Goal: Navigation & Orientation: Find specific page/section

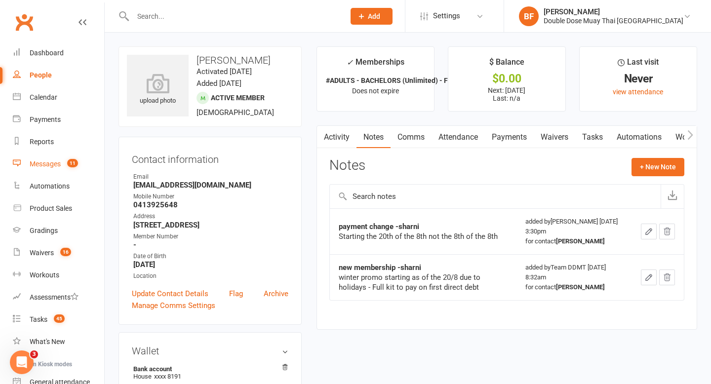
click at [55, 168] on div "Messages" at bounding box center [45, 164] width 31 height 8
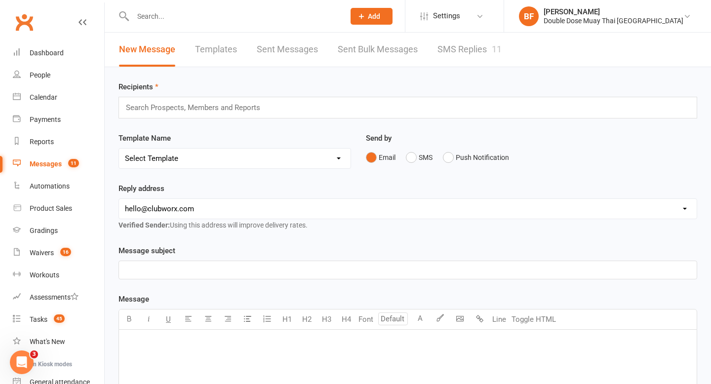
click at [465, 61] on link "SMS Replies 11" at bounding box center [470, 50] width 64 height 34
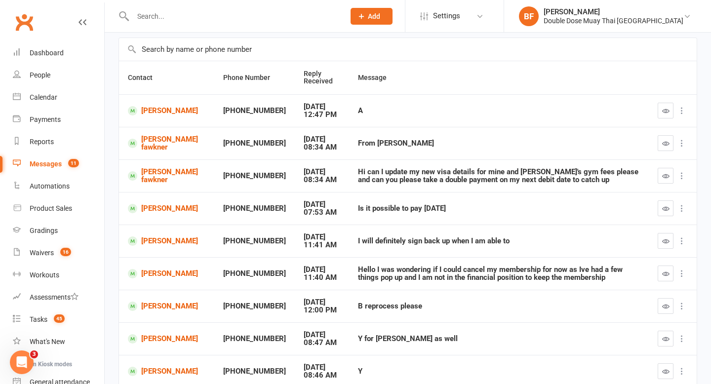
scroll to position [66, 0]
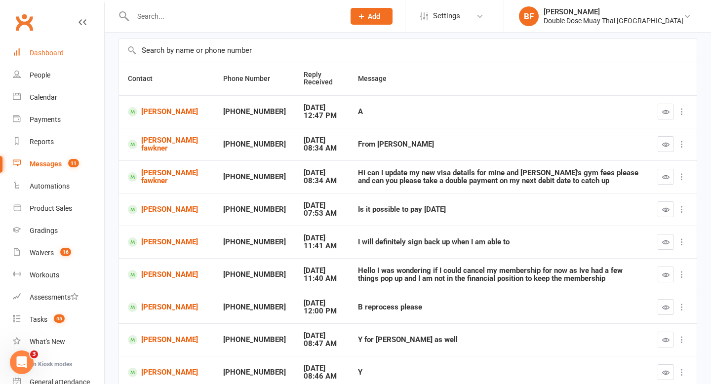
click at [54, 55] on div "Dashboard" at bounding box center [47, 53] width 34 height 8
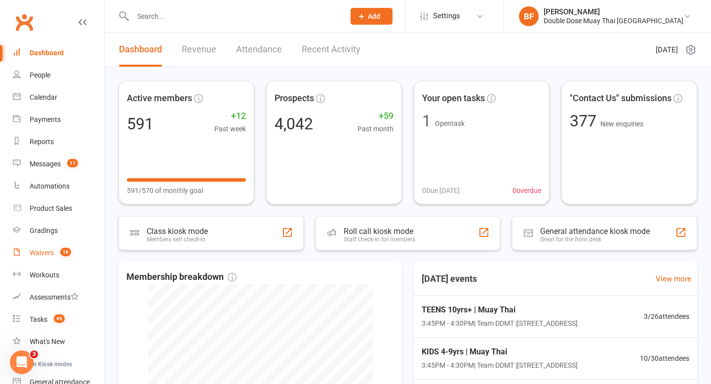
click at [50, 251] on div "Waivers" at bounding box center [42, 253] width 24 height 8
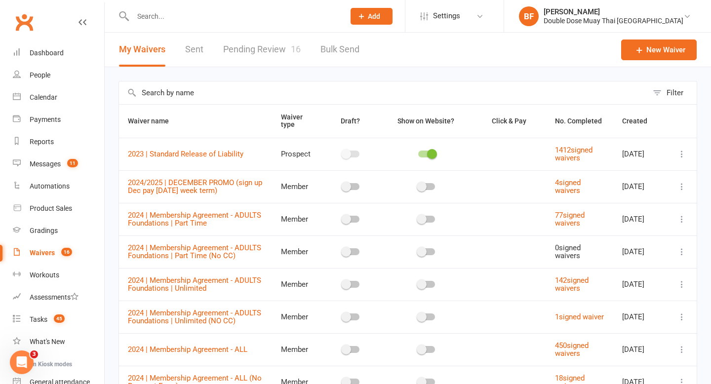
click at [287, 35] on link "Pending Review 16" at bounding box center [262, 50] width 78 height 34
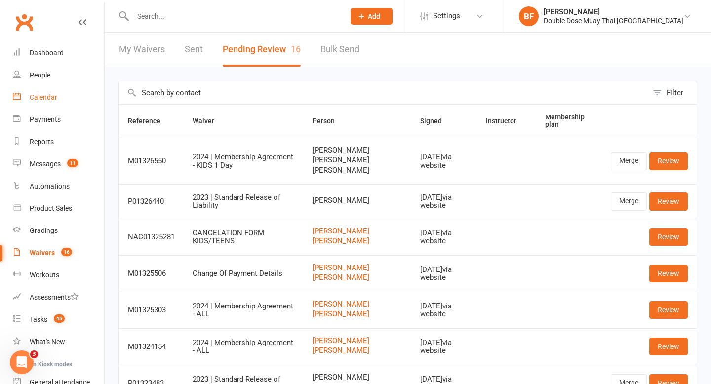
click at [52, 92] on link "Calendar" at bounding box center [58, 97] width 91 height 22
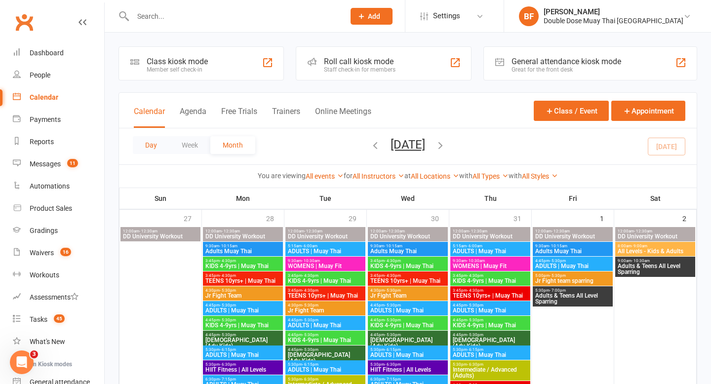
click at [147, 149] on button "Day" at bounding box center [151, 145] width 37 height 18
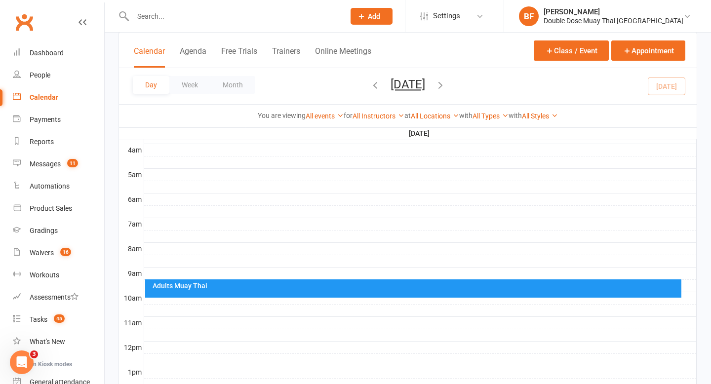
scroll to position [207, 0]
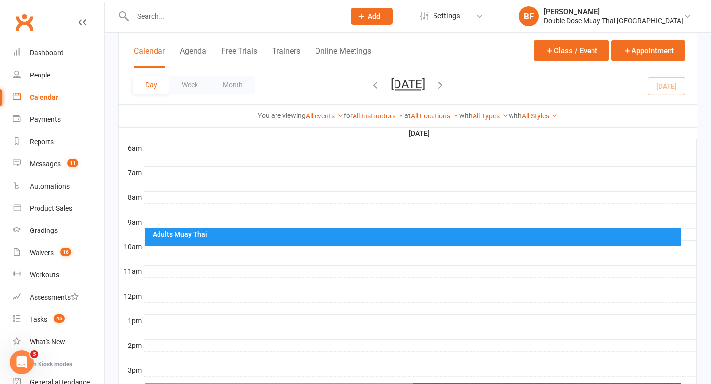
click at [272, 236] on div "Adults Muay Thai" at bounding box center [416, 234] width 528 height 7
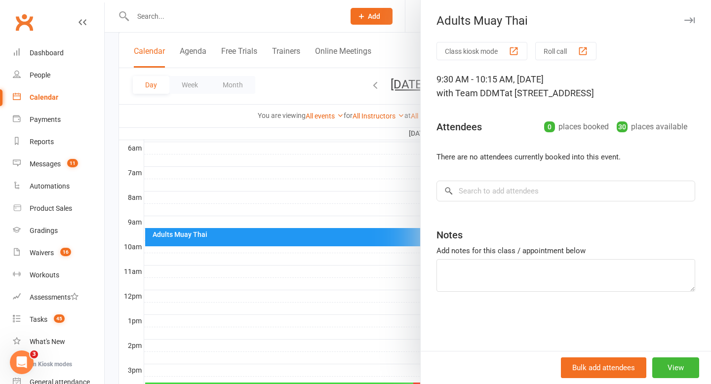
click at [267, 309] on div at bounding box center [408, 192] width 607 height 384
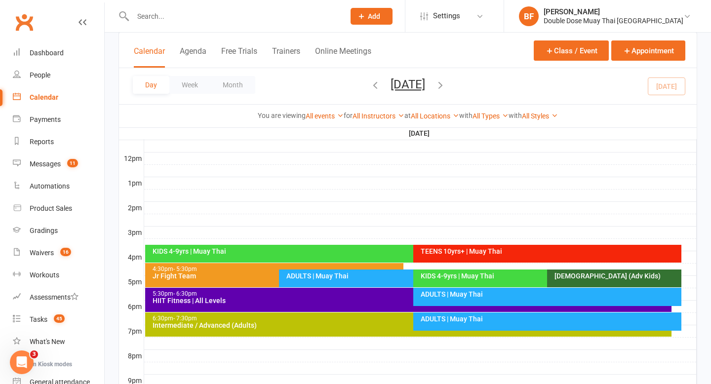
scroll to position [348, 0]
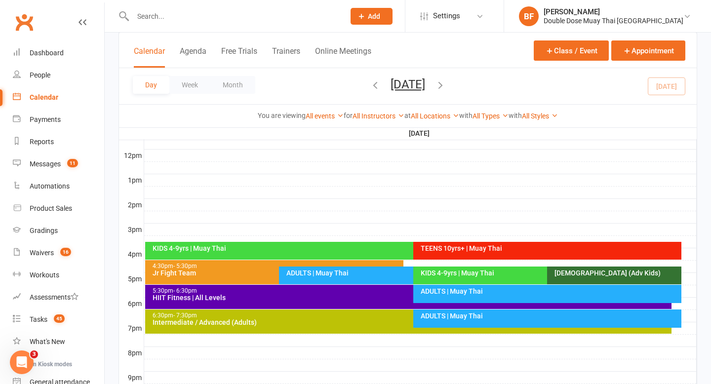
click at [269, 247] on div "KIDS 4-9yrs | Muay Thai" at bounding box center [411, 248] width 518 height 7
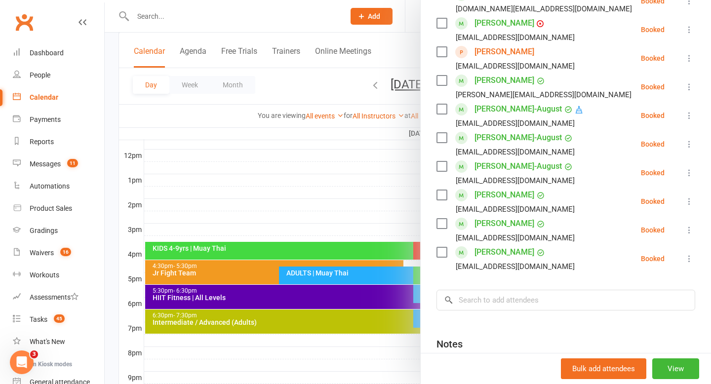
scroll to position [198, 0]
click at [302, 144] on div at bounding box center [408, 192] width 607 height 384
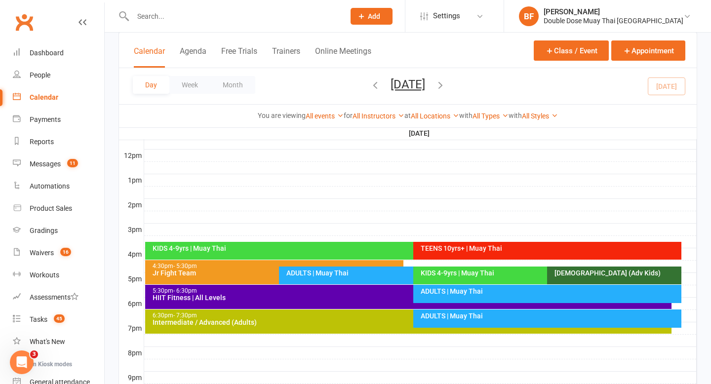
click at [459, 246] on div "TEENS 10yrs+ | Muay Thai" at bounding box center [549, 248] width 259 height 7
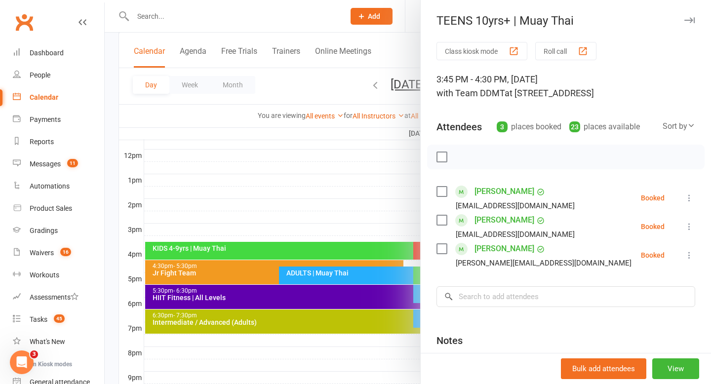
click at [355, 220] on div at bounding box center [408, 192] width 607 height 384
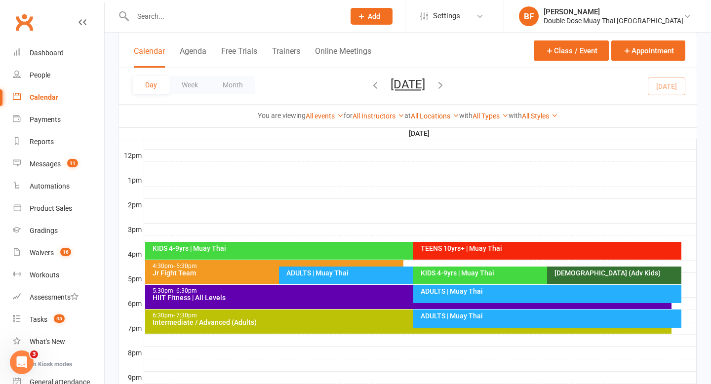
click at [325, 273] on div "ADULTS | Muay Thai" at bounding box center [410, 273] width 249 height 7
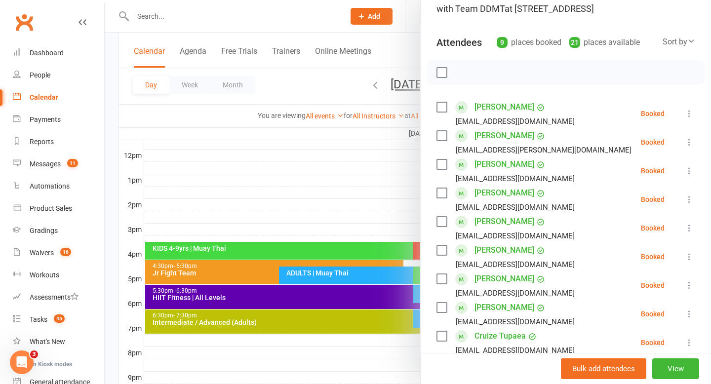
scroll to position [111, 0]
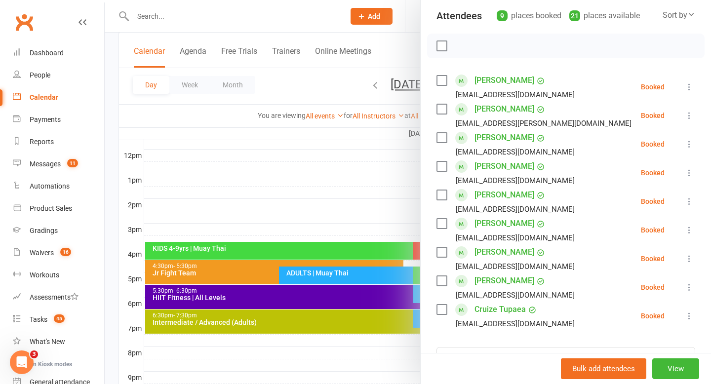
click at [318, 205] on div at bounding box center [408, 192] width 607 height 384
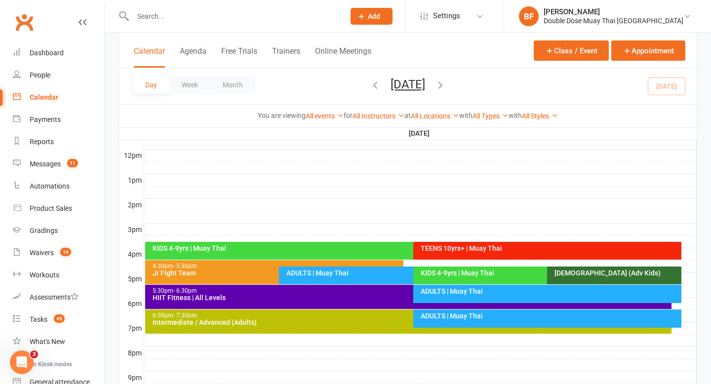
click at [435, 274] on div "KIDS 4-9yrs | Muay Thai" at bounding box center [544, 273] width 249 height 7
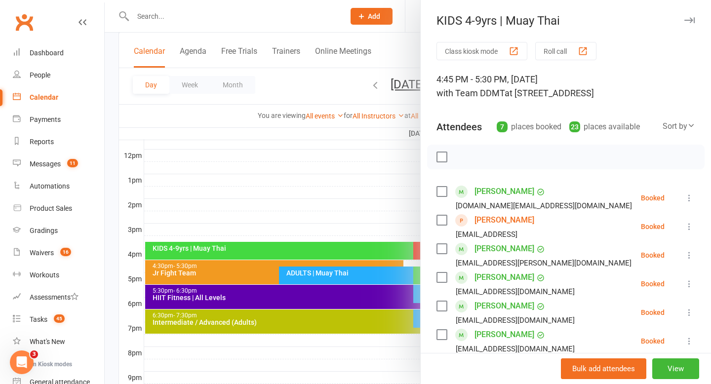
click at [387, 214] on div at bounding box center [408, 192] width 607 height 384
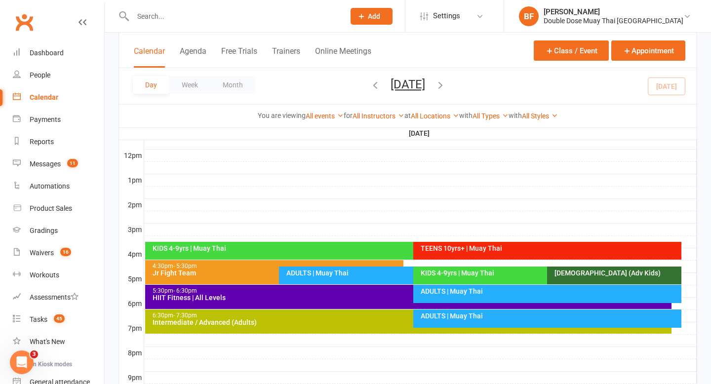
click at [439, 297] on div "ADULTS | Muay Thai" at bounding box center [547, 294] width 268 height 18
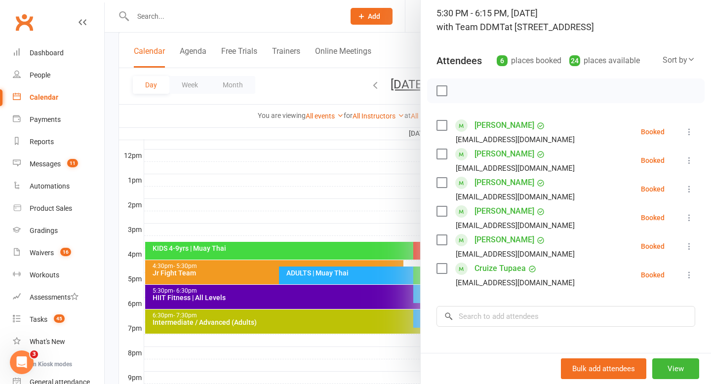
scroll to position [99, 0]
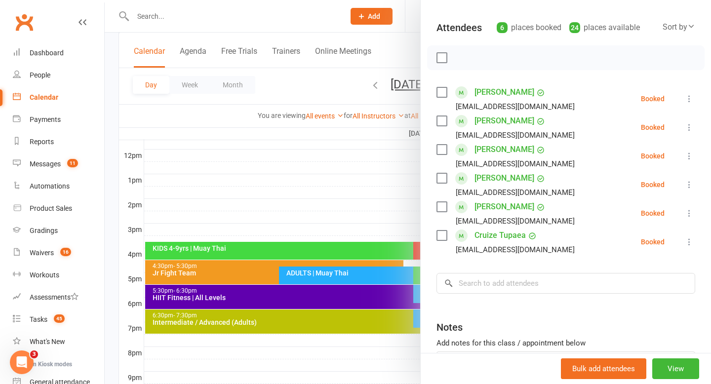
click at [269, 190] on div at bounding box center [408, 192] width 607 height 384
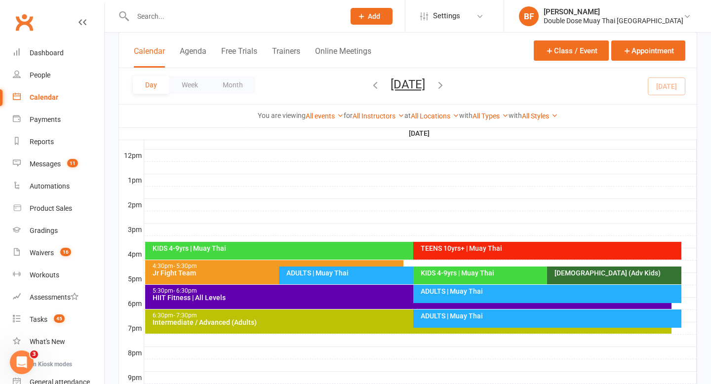
click at [459, 319] on div "ADULTS | Muay Thai" at bounding box center [549, 316] width 259 height 7
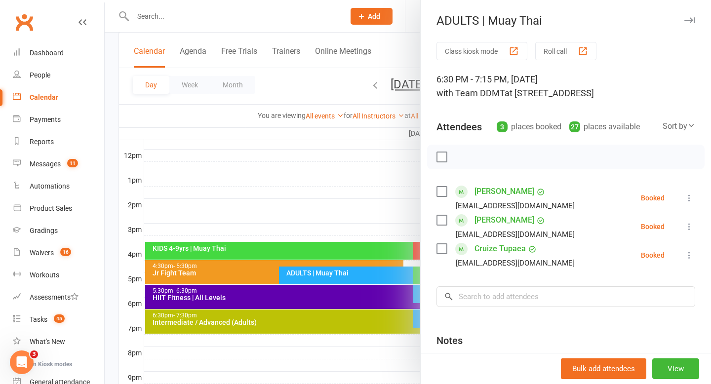
click at [193, 20] on div at bounding box center [408, 192] width 607 height 384
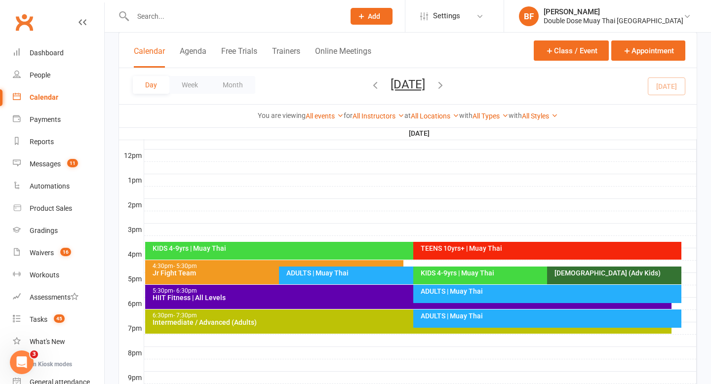
click at [172, 21] on input "text" at bounding box center [234, 16] width 208 height 14
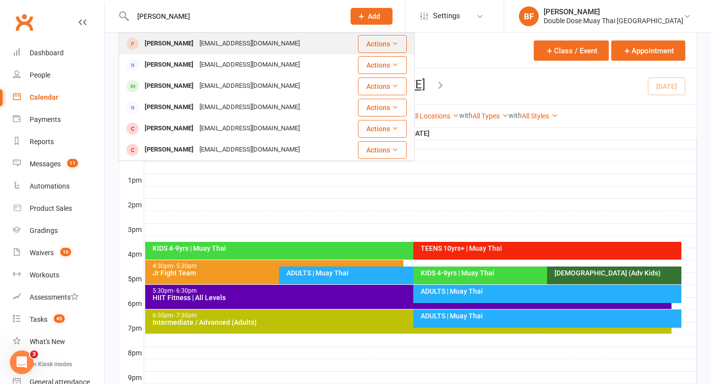
type input "otto"
click at [197, 47] on div "Cody_powick111@hotmail.com" at bounding box center [250, 44] width 106 height 14
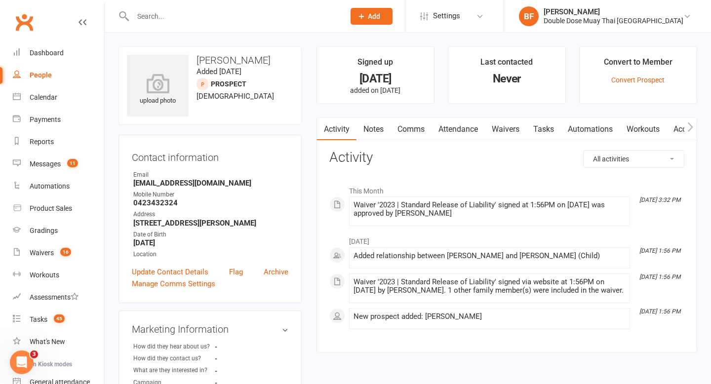
click at [220, 61] on h3 "Otto Powick" at bounding box center [210, 60] width 166 height 11
copy h3 "Otto Powick"
click at [51, 104] on link "Calendar" at bounding box center [58, 97] width 91 height 22
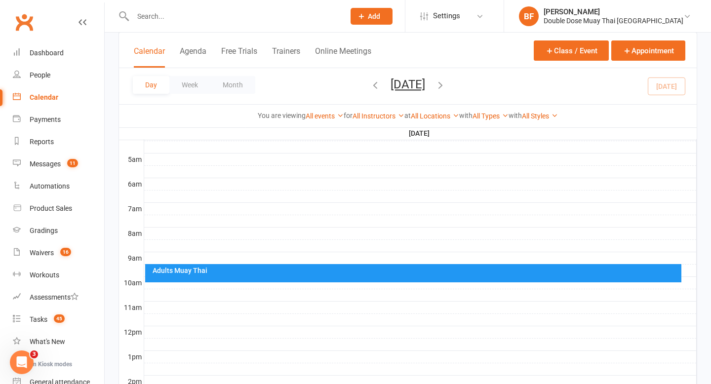
scroll to position [242, 0]
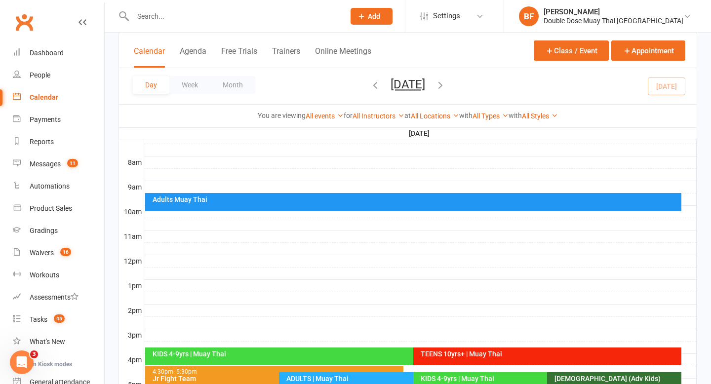
click at [276, 352] on div "KIDS 4-9yrs | Muay Thai" at bounding box center [411, 354] width 518 height 7
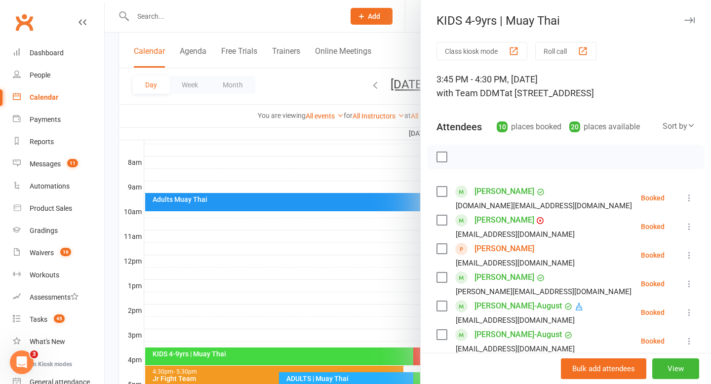
drag, startPoint x: 540, startPoint y: 253, endPoint x: 471, endPoint y: 251, distance: 69.2
click at [471, 251] on li "Elliot Monopoli Kmonop@gmail.com Booked More info Remove Check in Mark absent S…" at bounding box center [566, 255] width 259 height 29
copy link "Elliot Monopoli"
click at [247, 249] on div at bounding box center [408, 192] width 607 height 384
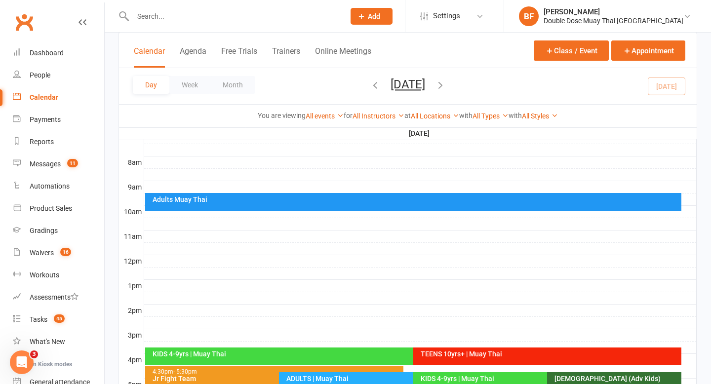
scroll to position [303, 0]
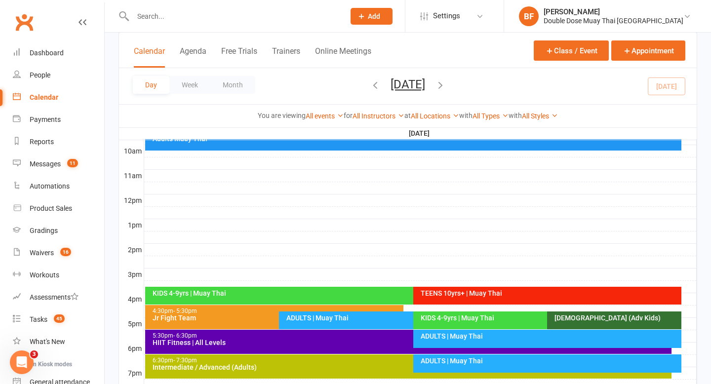
click at [452, 288] on div "TEENS 10yrs+ | Muay Thai" at bounding box center [547, 296] width 268 height 18
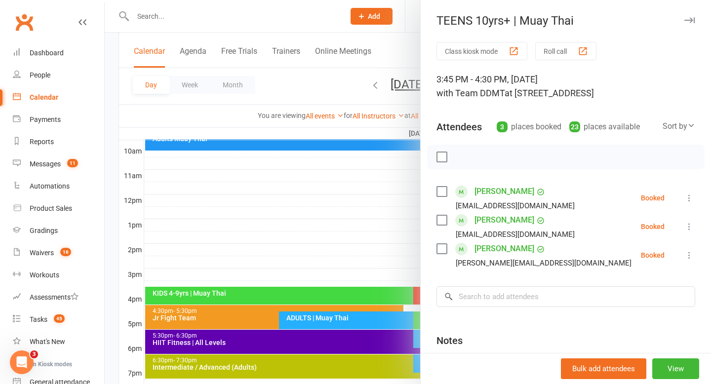
click at [374, 265] on div at bounding box center [408, 192] width 607 height 384
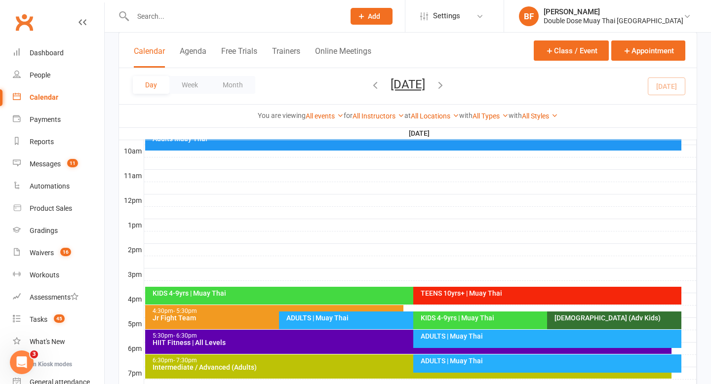
click at [320, 321] on div "ADULTS | Muay Thai" at bounding box center [410, 318] width 249 height 7
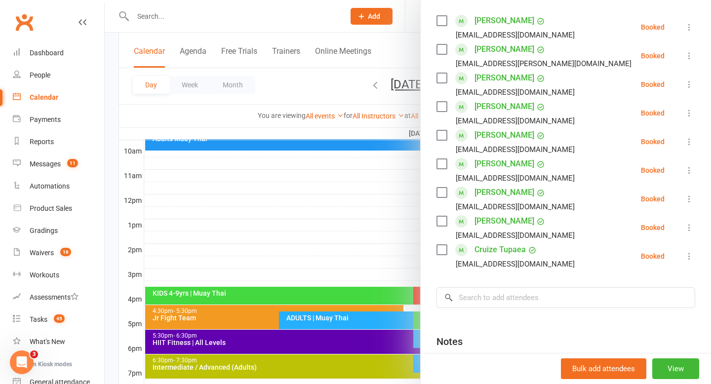
scroll to position [169, 0]
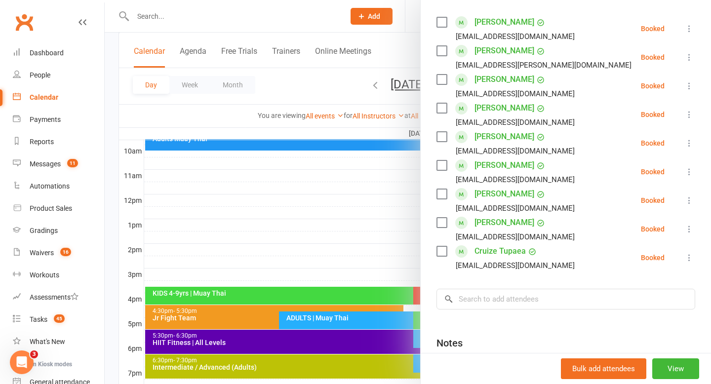
click at [317, 320] on div at bounding box center [408, 192] width 607 height 384
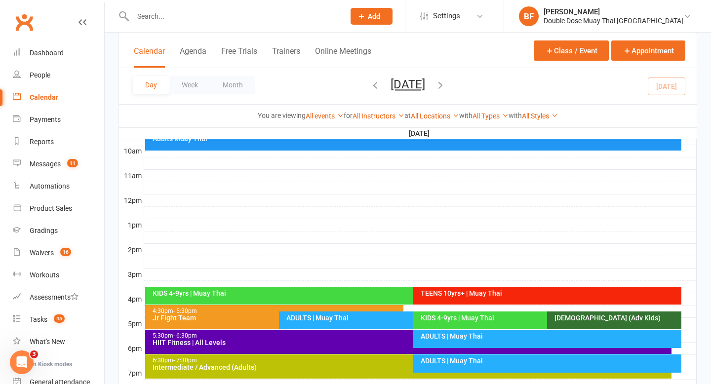
click at [436, 320] on div "KIDS 4-9yrs | Muay Thai" at bounding box center [544, 318] width 249 height 7
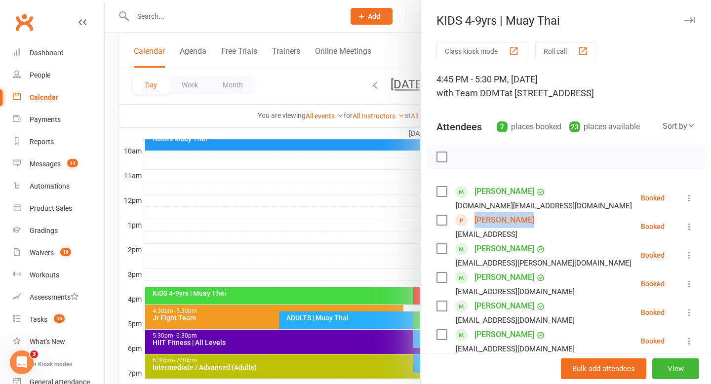
drag, startPoint x: 533, startPoint y: 221, endPoint x: 471, endPoint y: 222, distance: 61.8
click at [471, 222] on div "Cristal Burns Burnscristal67@gmail.ckm" at bounding box center [488, 226] width 103 height 29
copy link "Cristal Burns"
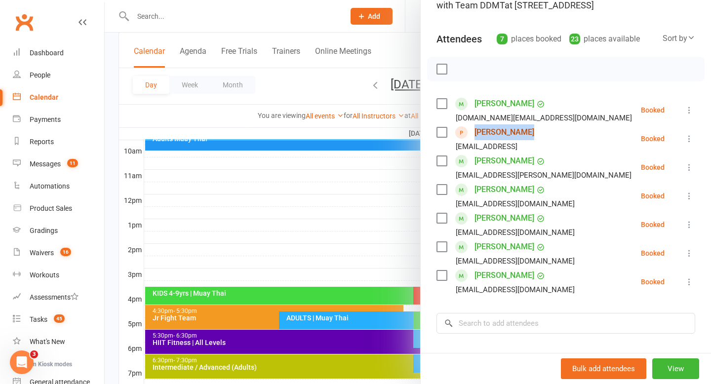
scroll to position [91, 0]
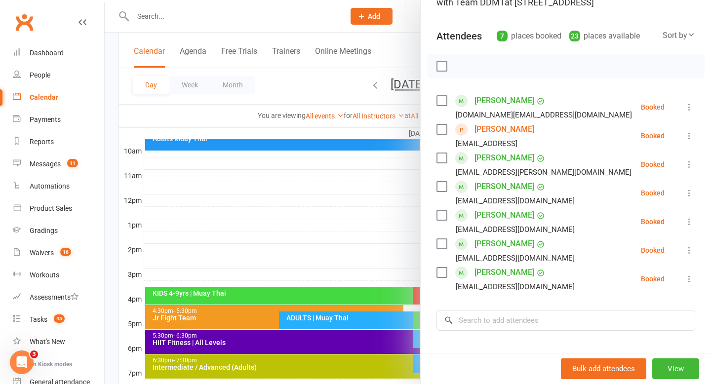
click at [340, 238] on div at bounding box center [408, 192] width 607 height 384
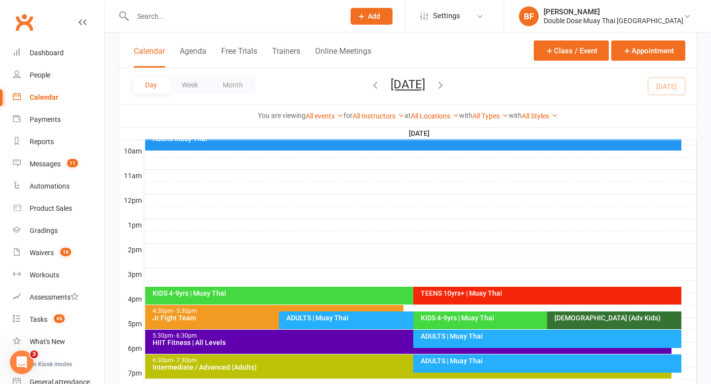
click at [446, 317] on div "KIDS 4-9yrs | Muay Thai" at bounding box center [544, 318] width 249 height 7
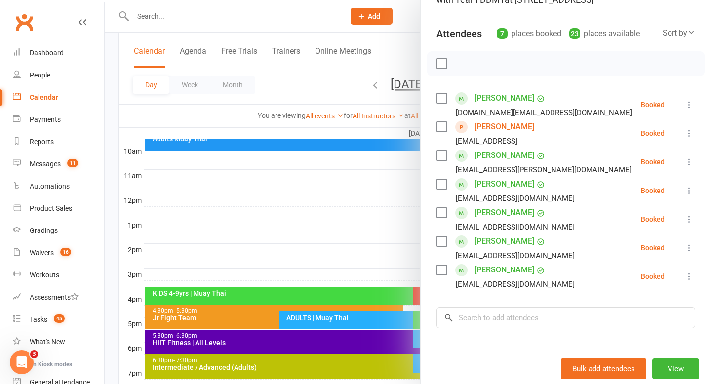
scroll to position [92, 0]
click at [346, 247] on div at bounding box center [408, 192] width 607 height 384
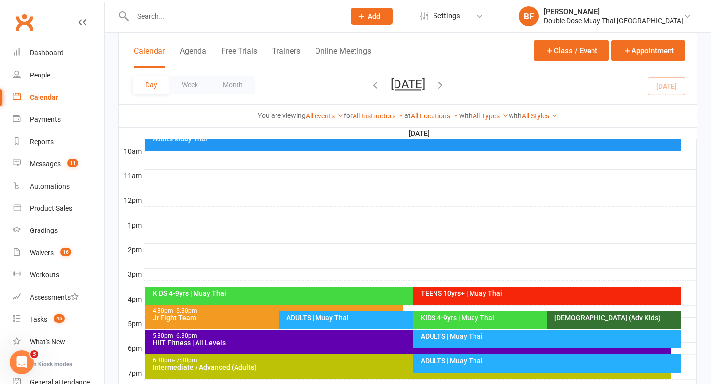
click at [449, 337] on div "ADULTS | Muay Thai" at bounding box center [549, 336] width 259 height 7
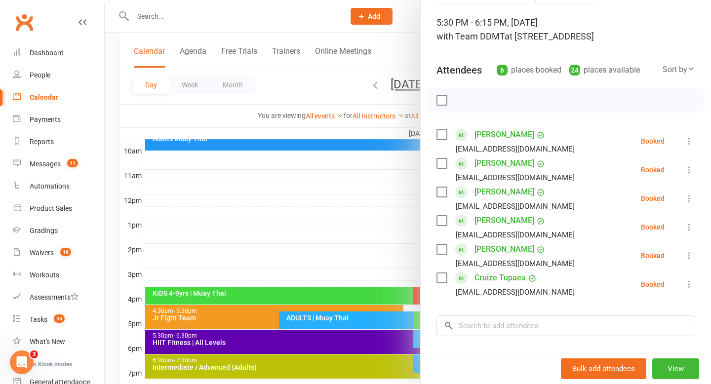
scroll to position [70, 0]
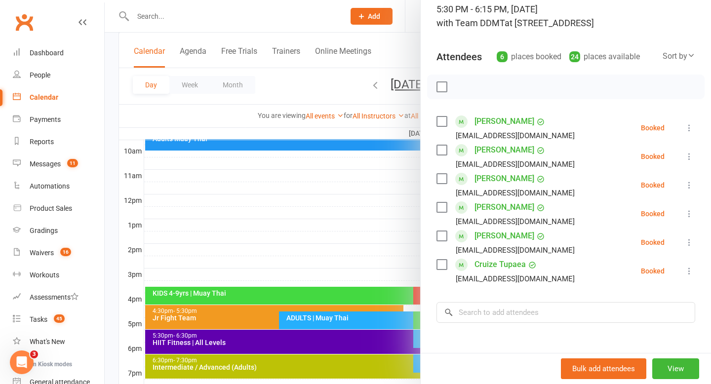
click at [324, 223] on div at bounding box center [408, 192] width 607 height 384
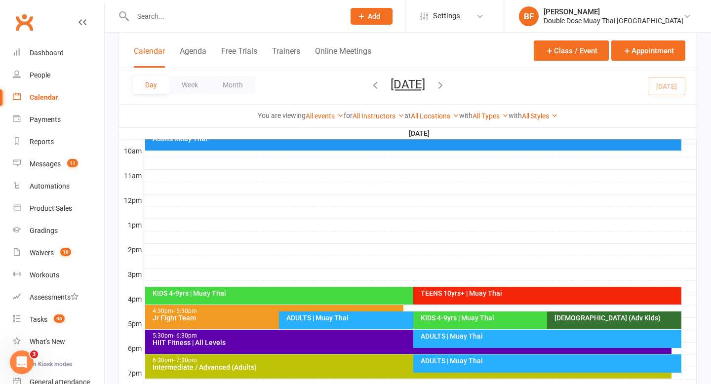
click at [445, 359] on div "ADULTS | Muay Thai" at bounding box center [549, 361] width 259 height 7
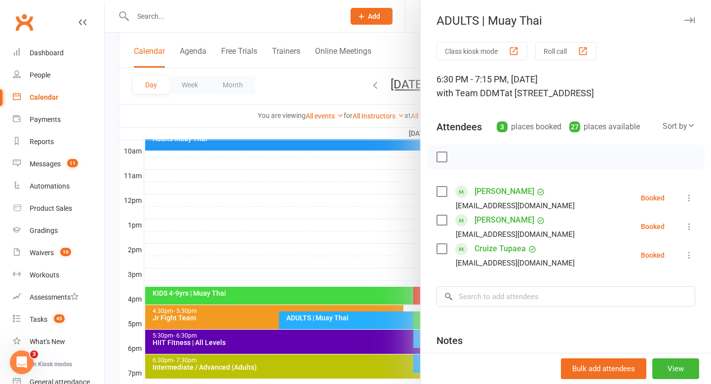
click at [341, 238] on div at bounding box center [408, 192] width 607 height 384
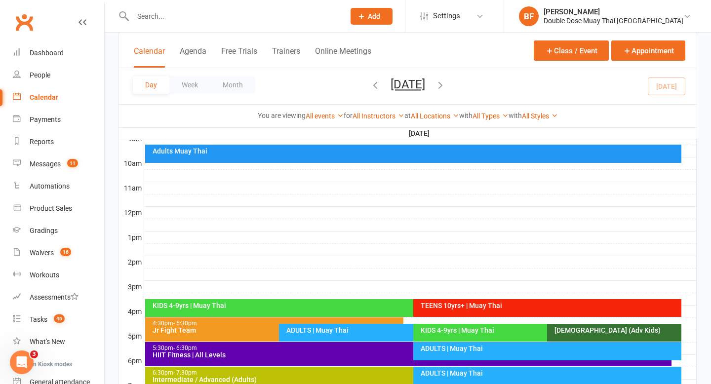
scroll to position [292, 0]
